Goal: Task Accomplishment & Management: Use online tool/utility

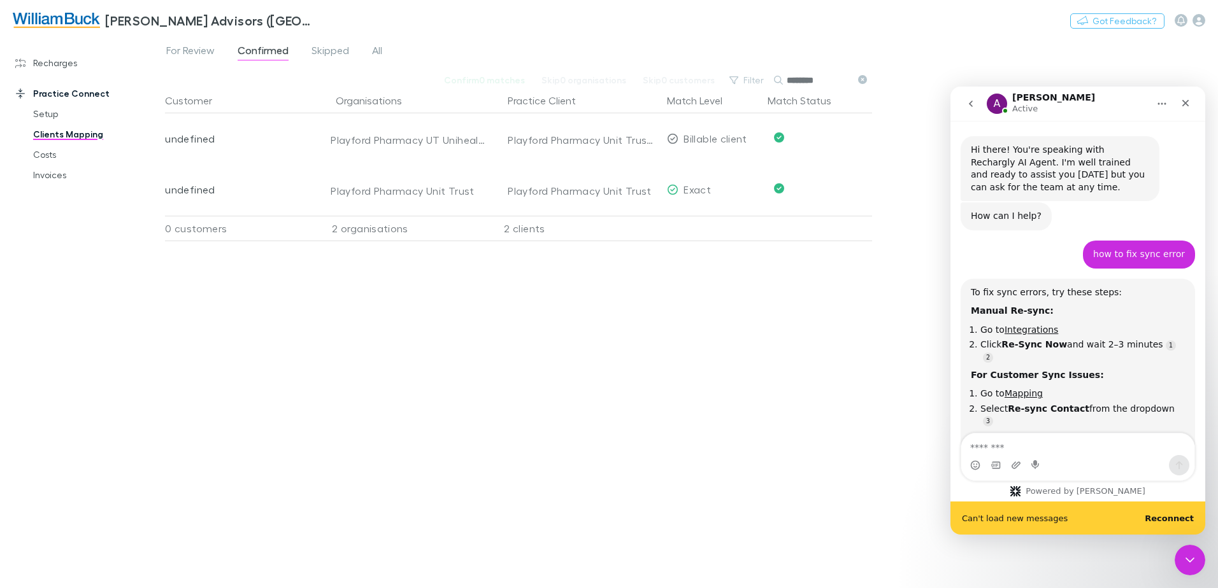
scroll to position [769, 0]
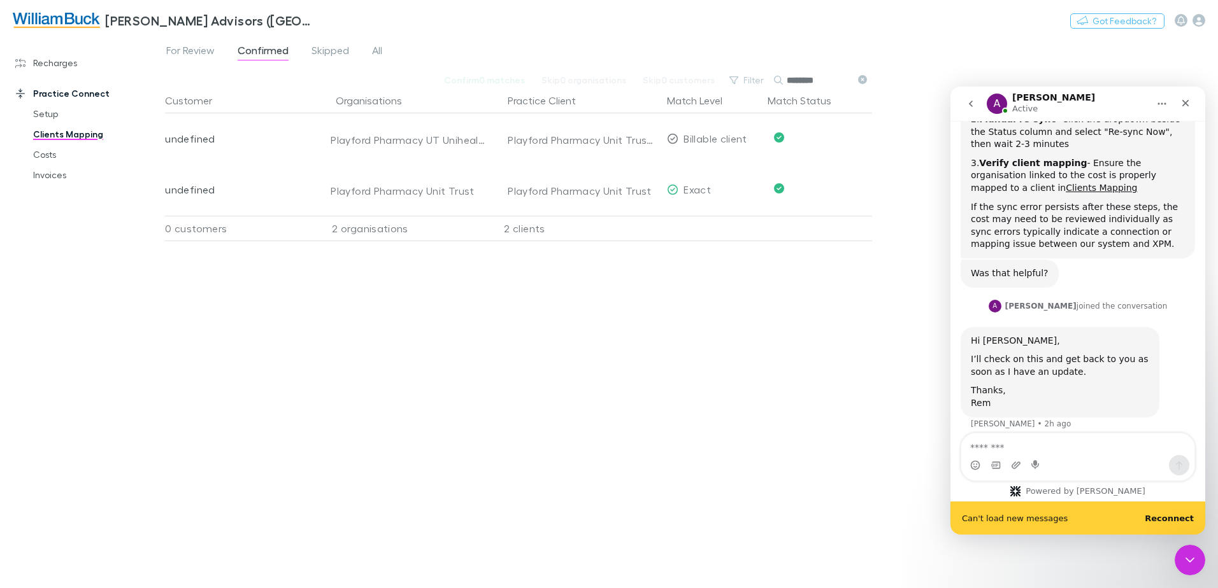
click at [1177, 517] on b "Reconnect" at bounding box center [1168, 519] width 49 height 10
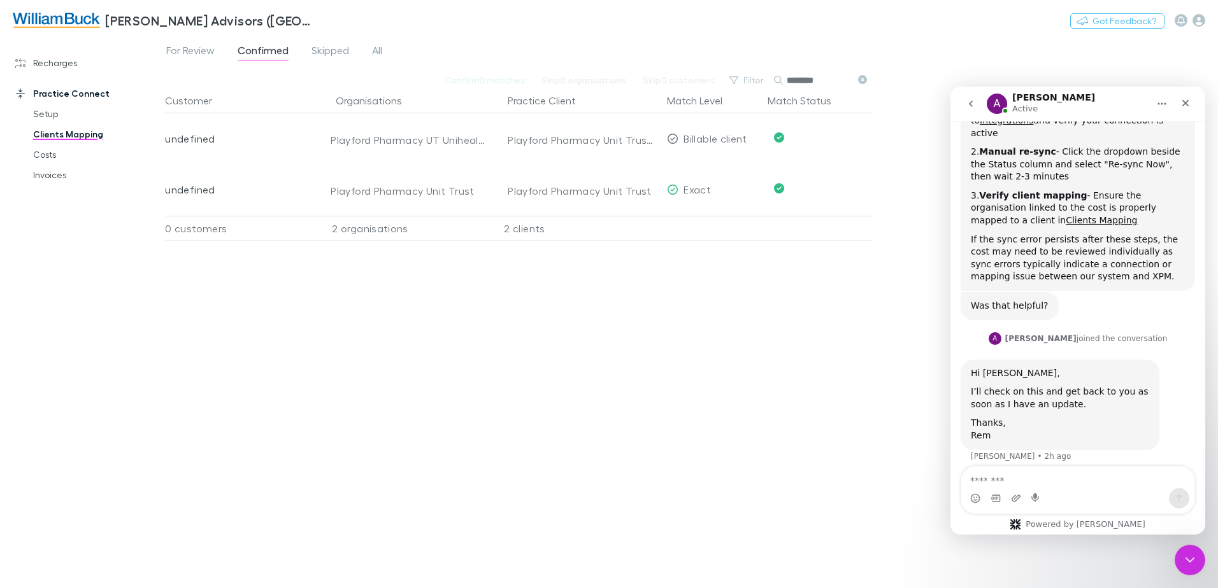
scroll to position [735, 0]
click at [756, 437] on div "Customer Organisations Practice Client Match Level Match Status undefined Playf…" at bounding box center [518, 333] width 707 height 490
click at [1186, 99] on icon "Close" at bounding box center [1185, 103] width 10 height 10
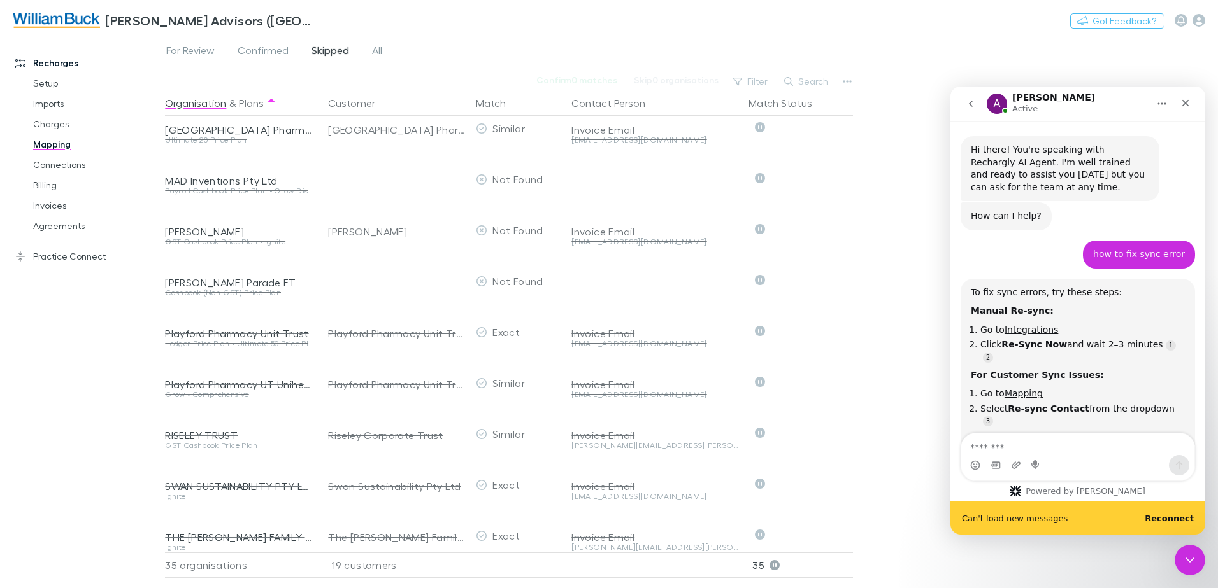
scroll to position [802, 0]
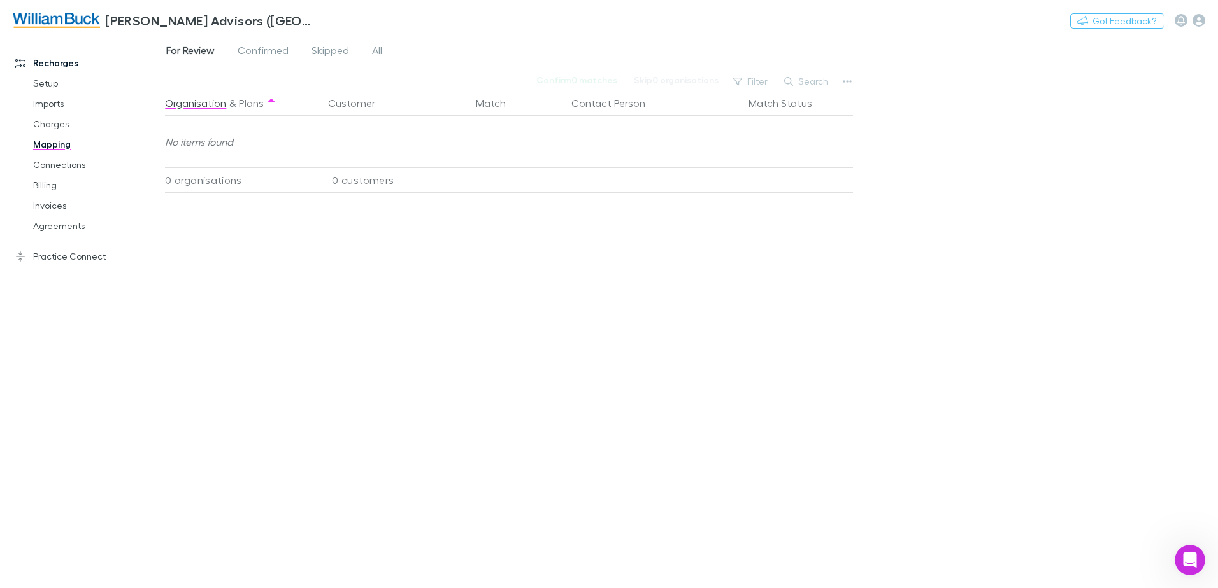
scroll to position [735, 0]
